Goal: Information Seeking & Learning: Learn about a topic

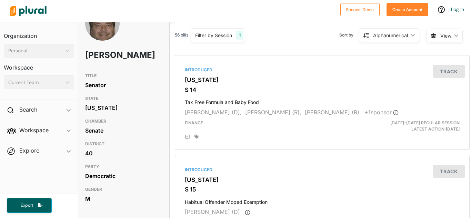
scroll to position [23, 1]
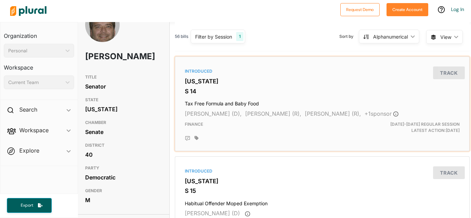
click at [318, 140] on div at bounding box center [326, 139] width 265 height 6
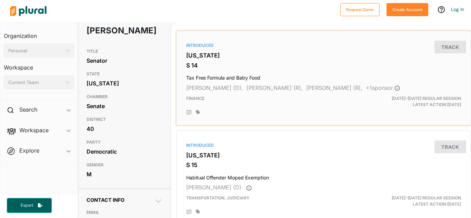
scroll to position [0, 0]
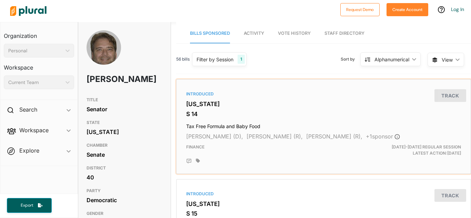
click at [295, 116] on h3 "S 14" at bounding box center [323, 114] width 275 height 7
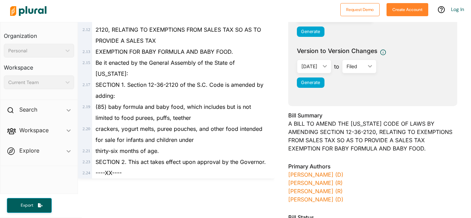
scroll to position [123, 0]
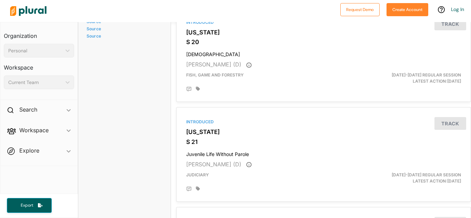
scroll to position [672, 0]
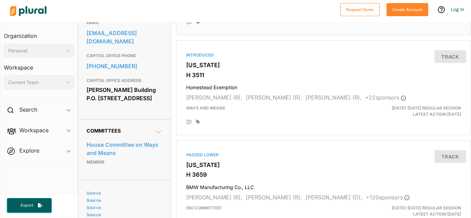
scroll to position [248, 0]
